Goal: Task Accomplishment & Management: Manage account settings

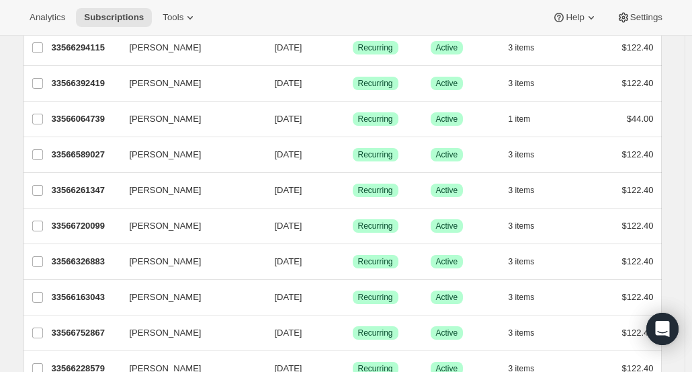
scroll to position [1629, 0]
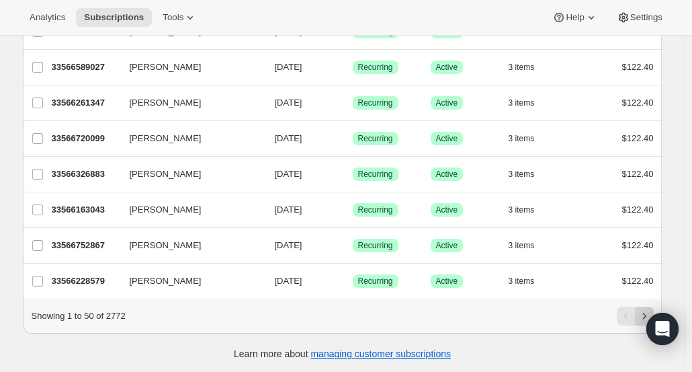
click at [651, 309] on icon "Next" at bounding box center [644, 315] width 13 height 13
click at [647, 311] on icon "Next" at bounding box center [644, 315] width 13 height 13
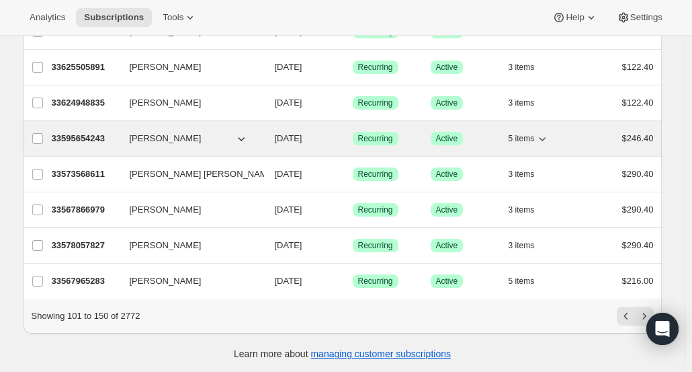
click at [93, 132] on p "33595654243" at bounding box center [85, 138] width 67 height 13
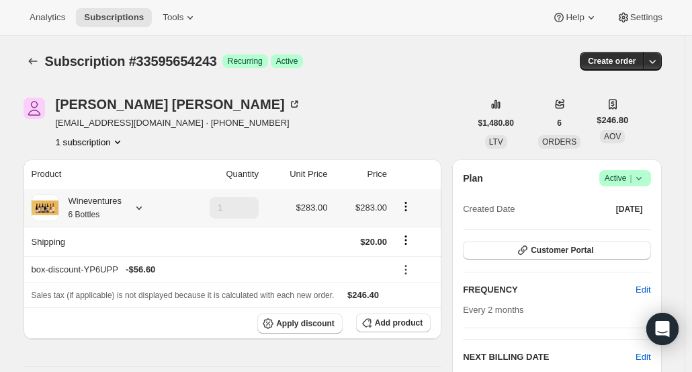
click at [140, 206] on icon at bounding box center [138, 207] width 5 height 3
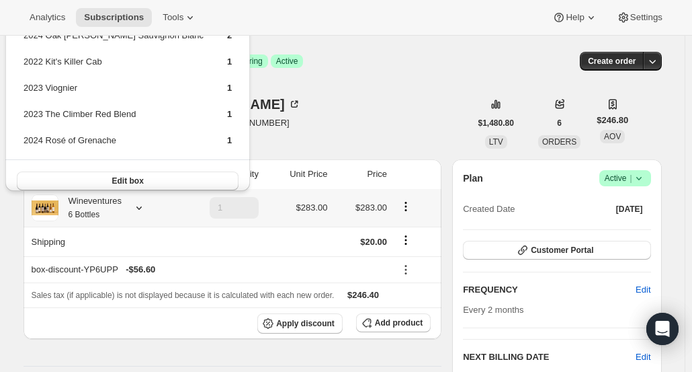
click at [140, 206] on icon at bounding box center [138, 207] width 5 height 3
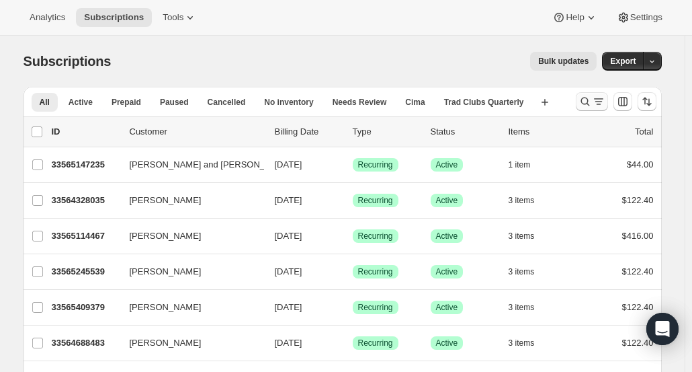
click at [588, 106] on icon "Search and filter results" at bounding box center [585, 101] width 13 height 13
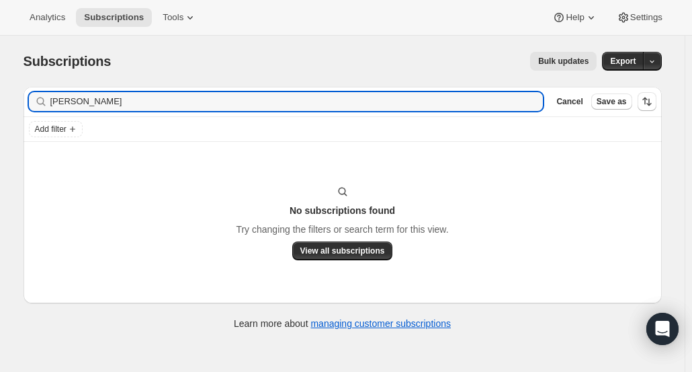
type input "[PERSON_NAME]"
